Goal: Task Accomplishment & Management: Complete application form

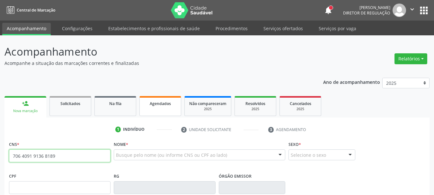
type input "706 4091 9136 8189"
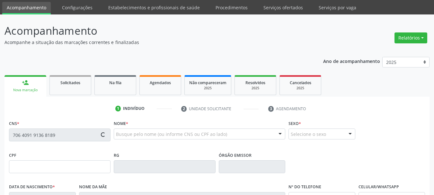
scroll to position [32, 0]
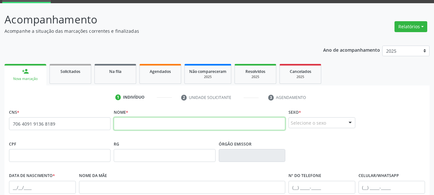
click at [147, 122] on input "text" at bounding box center [199, 123] width 171 height 13
type input "genicleide especiosa de [PERSON_NAME]"
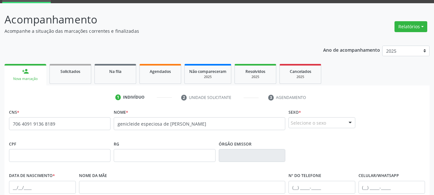
click at [331, 124] on div "Selecione o sexo" at bounding box center [321, 122] width 67 height 11
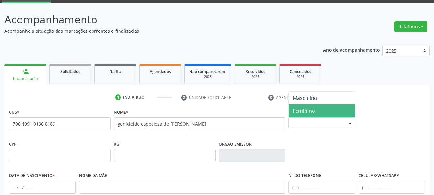
click at [323, 109] on span "Feminino" at bounding box center [322, 110] width 66 height 13
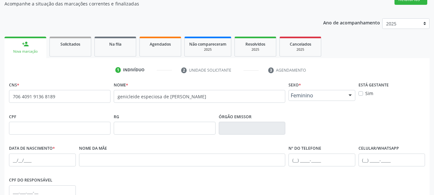
scroll to position [96, 0]
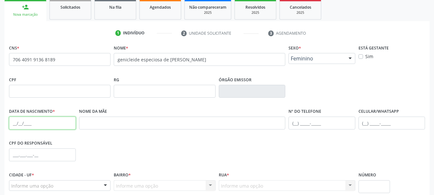
drag, startPoint x: 18, startPoint y: 121, endPoint x: 15, endPoint y: 124, distance: 3.4
click at [17, 121] on input "text" at bounding box center [42, 122] width 67 height 13
type input "04[DATE]"
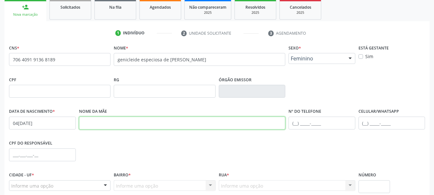
click at [168, 128] on input "text" at bounding box center [182, 122] width 206 height 13
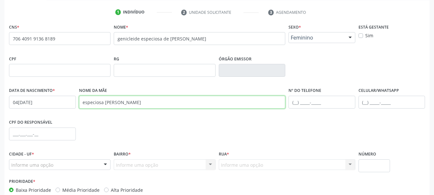
scroll to position [153, 0]
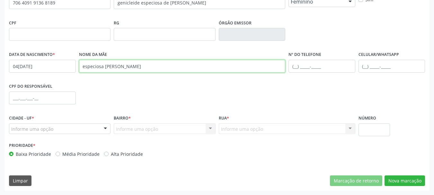
type input "especiosa [PERSON_NAME]"
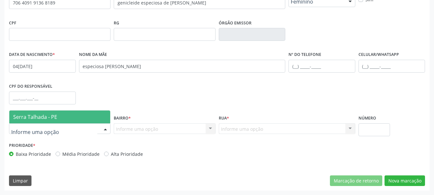
click at [46, 119] on span "Serra Talhada - PE" at bounding box center [35, 116] width 44 height 7
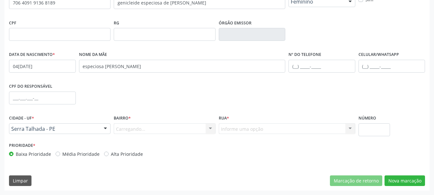
click at [124, 127] on div "Carregando... Nenhum resultado encontrado para: " " Nenhuma opção encontrada. D…" at bounding box center [164, 128] width 101 height 11
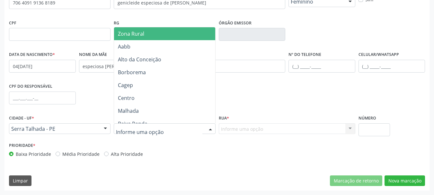
click at [142, 34] on span "Zona Rural" at bounding box center [131, 33] width 26 height 7
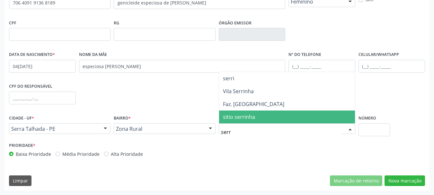
type input "serri"
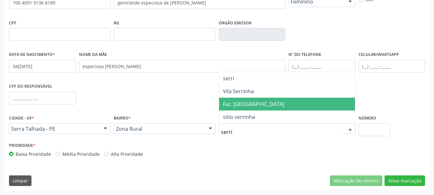
click at [233, 101] on span "Faz. [GEOGRAPHIC_DATA]" at bounding box center [253, 103] width 61 height 7
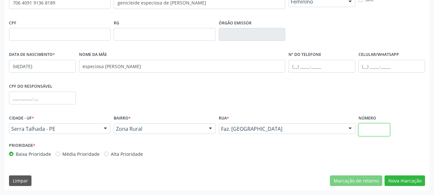
click at [370, 133] on input "text" at bounding box center [374, 129] width 32 height 13
type input "00"
click at [413, 177] on button "Nova marcação" at bounding box center [404, 180] width 40 height 11
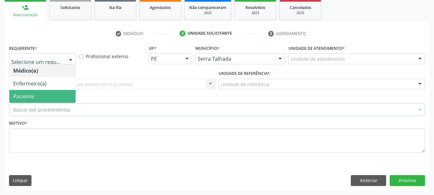
click at [40, 92] on span "Paciente" at bounding box center [42, 96] width 66 height 13
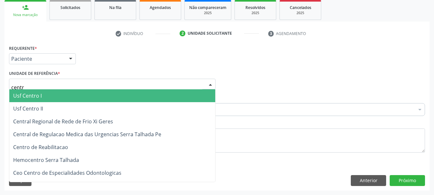
type input "centro"
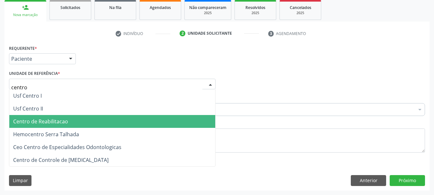
click at [32, 116] on span "Centro de Reabilitacao" at bounding box center [112, 121] width 206 height 13
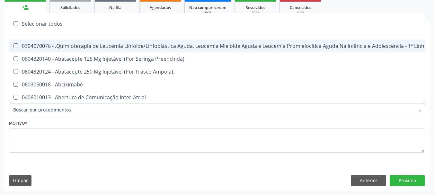
click at [37, 110] on input "Item de agendamento *" at bounding box center [213, 109] width 401 height 13
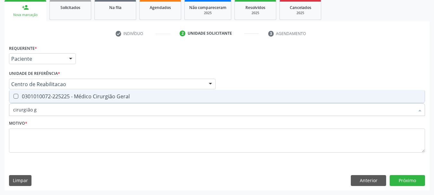
scroll to position [0, 0]
type input "cirurgião gera"
click at [107, 99] on div "0301010072-225225 - Médico Cirurgião Geral" at bounding box center [216, 96] width 407 height 5
checkbox Geral "true"
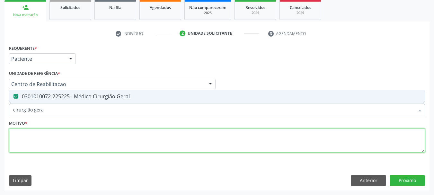
click at [89, 137] on textarea at bounding box center [217, 140] width 416 height 24
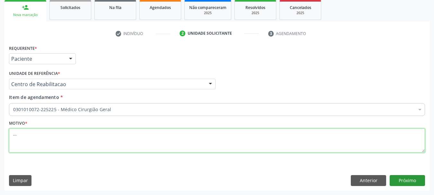
type textarea "..."
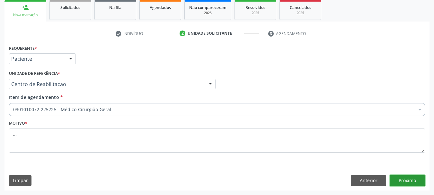
click at [410, 182] on button "Próximo" at bounding box center [406, 180] width 35 height 11
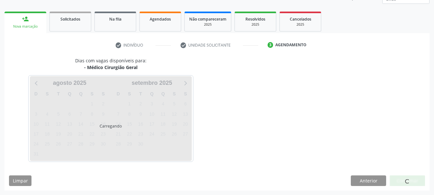
scroll to position [84, 0]
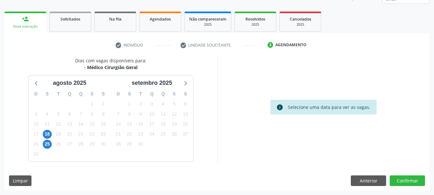
click at [52, 134] on div "18" at bounding box center [47, 134] width 9 height 10
click at [49, 133] on span "18" at bounding box center [47, 134] width 9 height 9
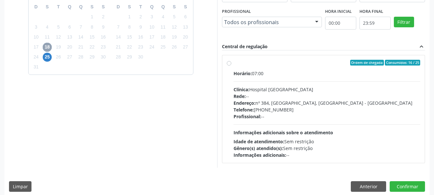
scroll to position [177, 0]
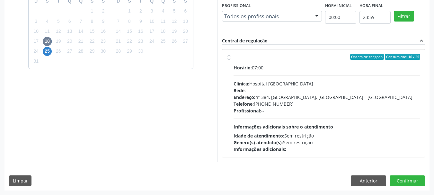
click at [232, 57] on div "Ordem de chegada Consumidos: 16 / 25 Horário: 07:00 Clínica: Hospital [GEOGRAPH…" at bounding box center [324, 103] width 194 height 99
radio input "true"
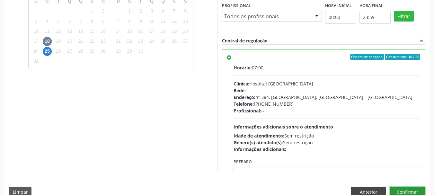
click at [402, 192] on button "Confirmar" at bounding box center [406, 191] width 35 height 11
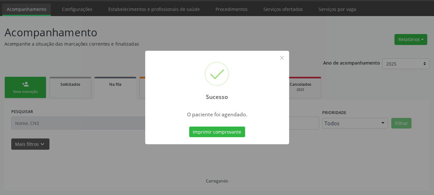
scroll to position [19, 0]
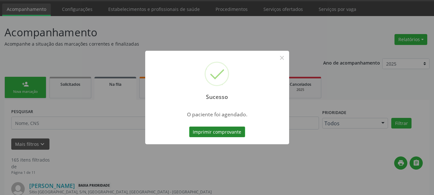
click at [208, 128] on button "Imprimir comprovante" at bounding box center [217, 131] width 56 height 11
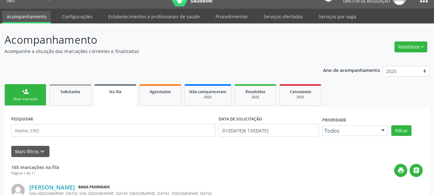
scroll to position [0, 0]
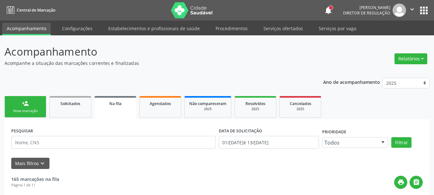
click at [427, 6] on button "apps" at bounding box center [423, 10] width 11 height 11
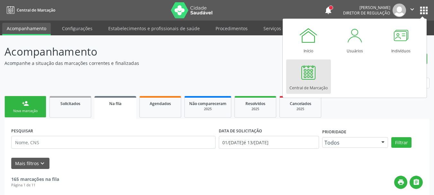
click at [305, 77] on div at bounding box center [307, 72] width 19 height 19
